Goal: Check status: Check status

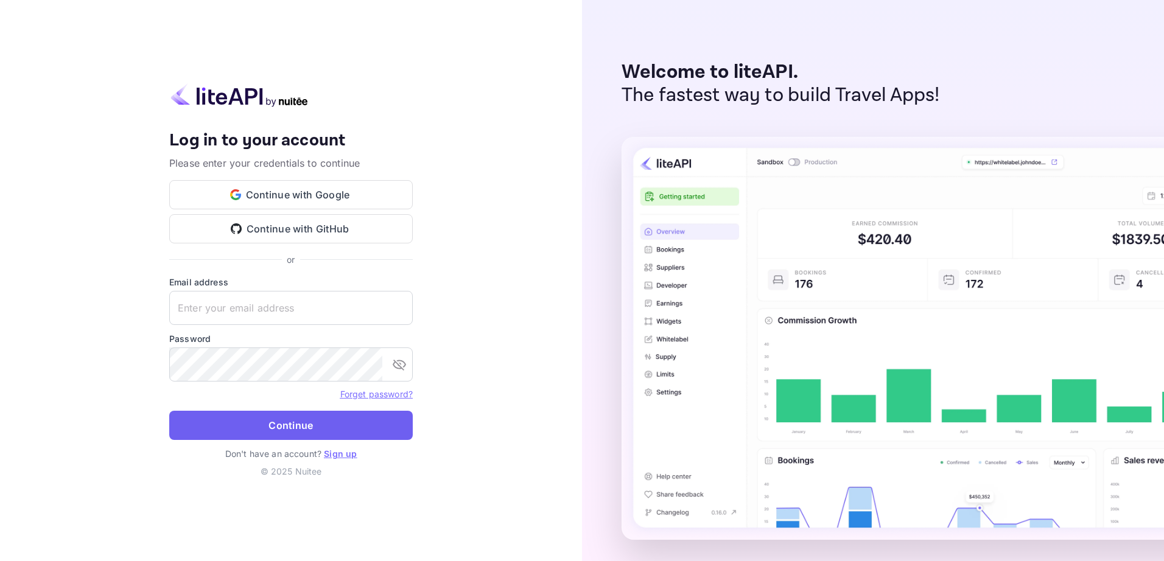
type input "[EMAIL_ADDRESS][DOMAIN_NAME]"
click at [363, 430] on button "Continue" at bounding box center [291, 425] width 244 height 29
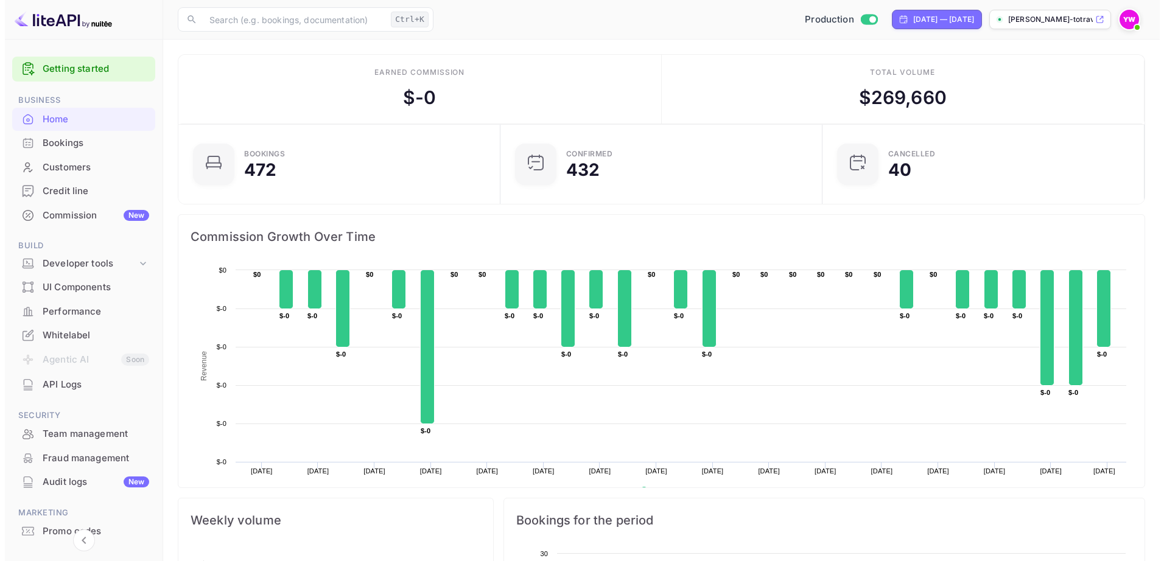
scroll to position [10, 10]
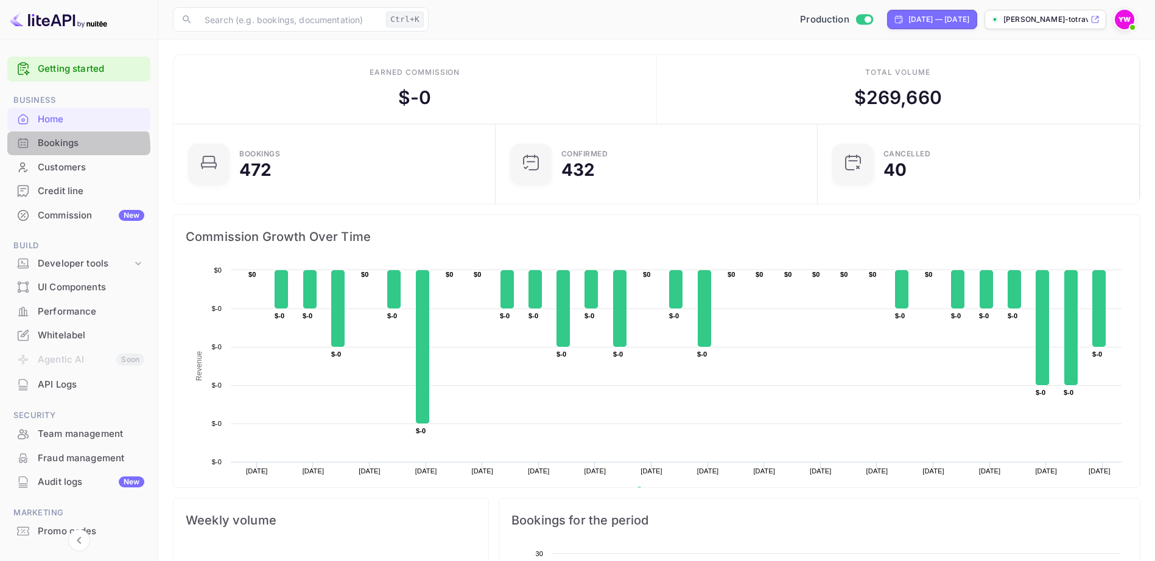
click at [61, 148] on div "Bookings" at bounding box center [91, 143] width 107 height 14
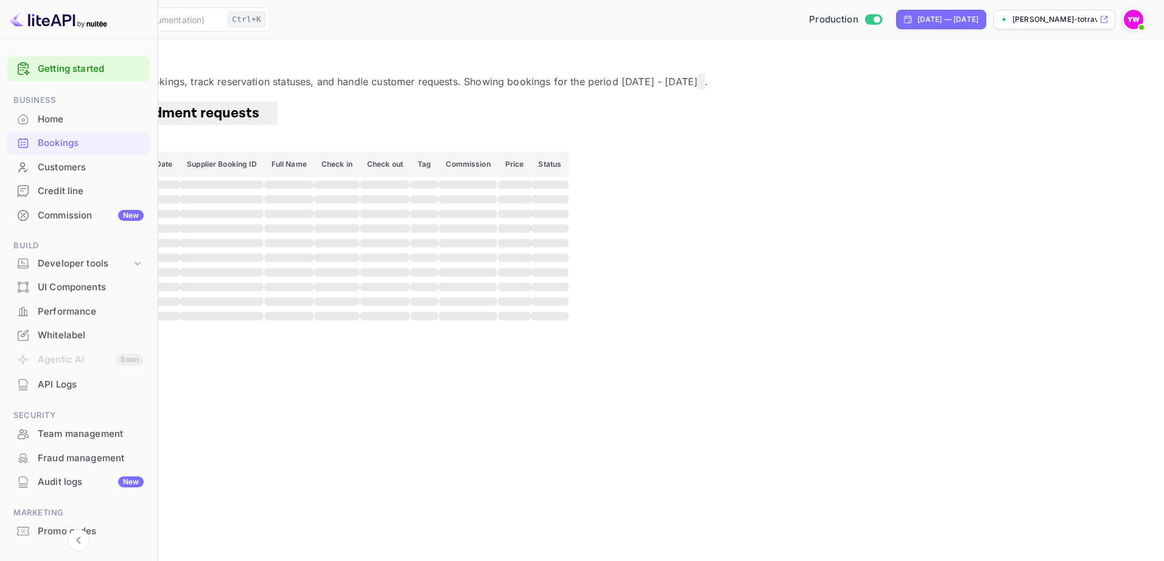
click at [27, 138] on icon "button" at bounding box center [22, 141] width 9 height 6
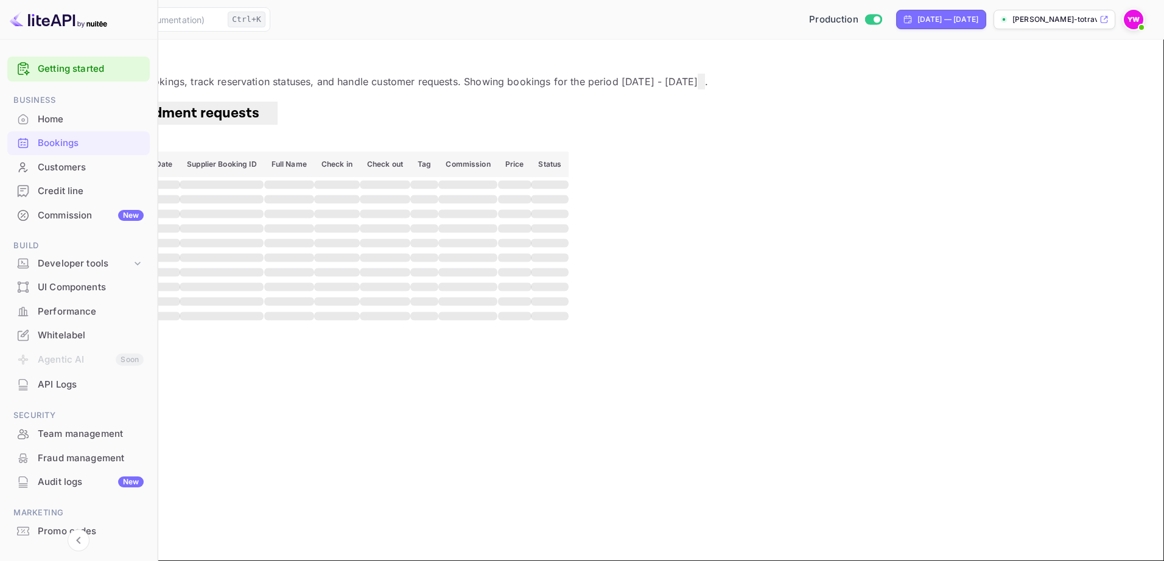
paste input "JFbJTuLO4"
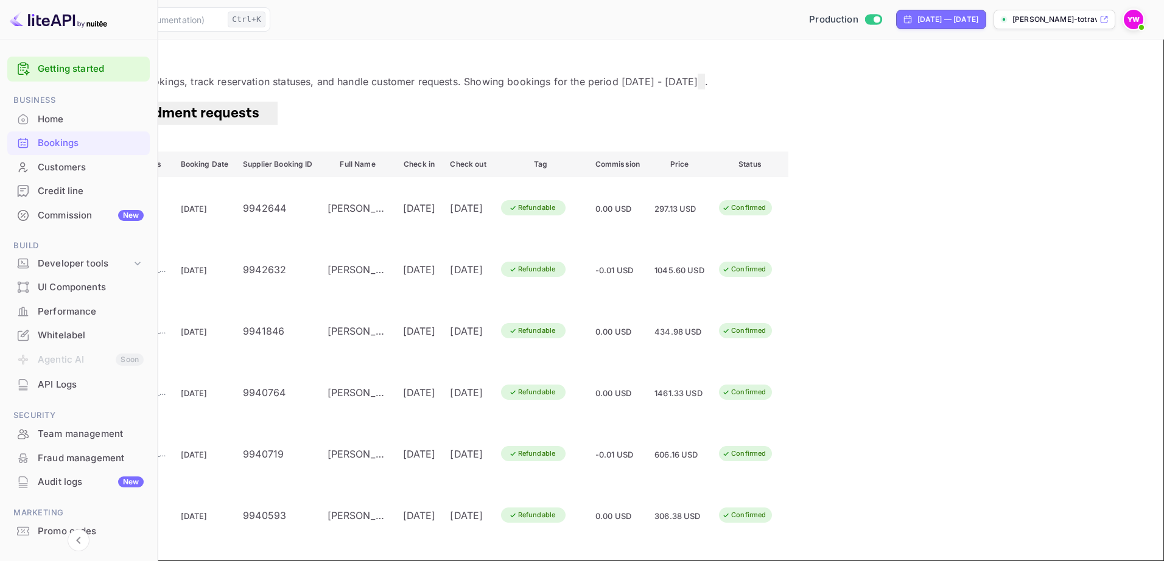
type input "JFbJTuLO4"
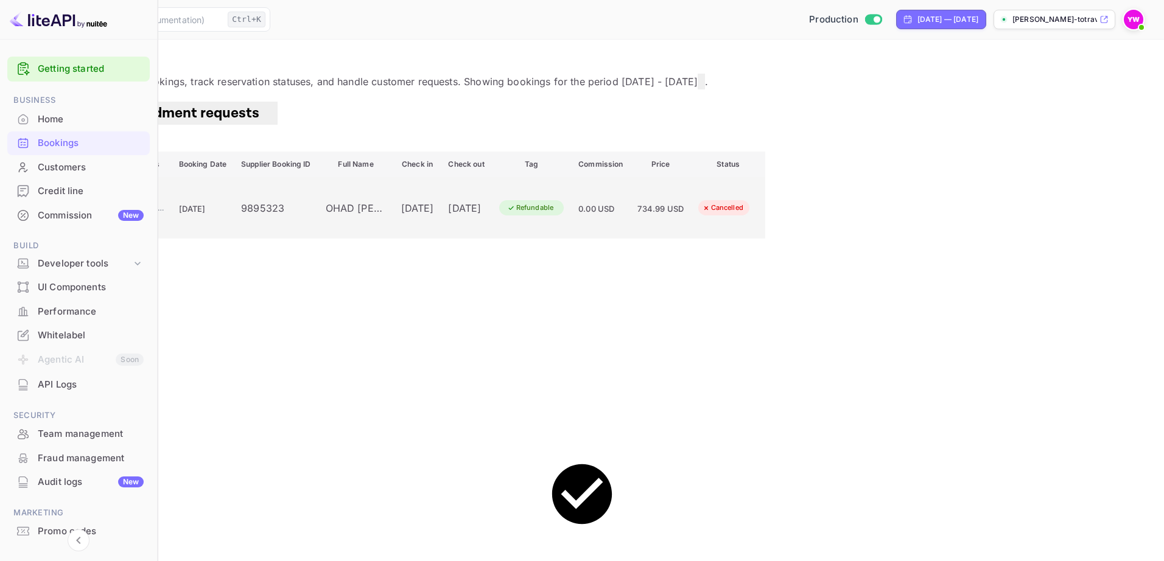
click at [562, 216] on div "Refundable" at bounding box center [530, 207] width 63 height 15
